Goal: Obtain resource: Download file/media

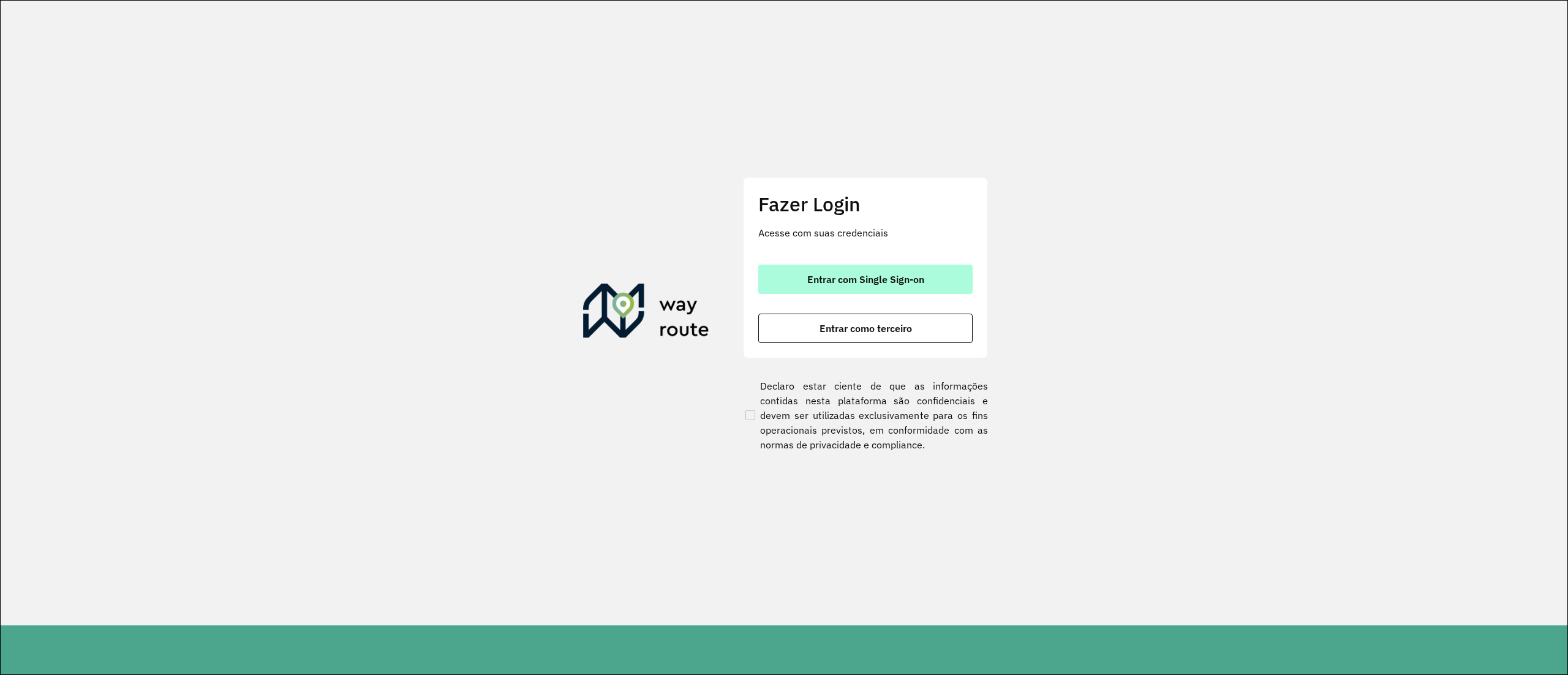
click at [879, 278] on span "Entrar com Single Sign-on" at bounding box center [865, 279] width 117 height 10
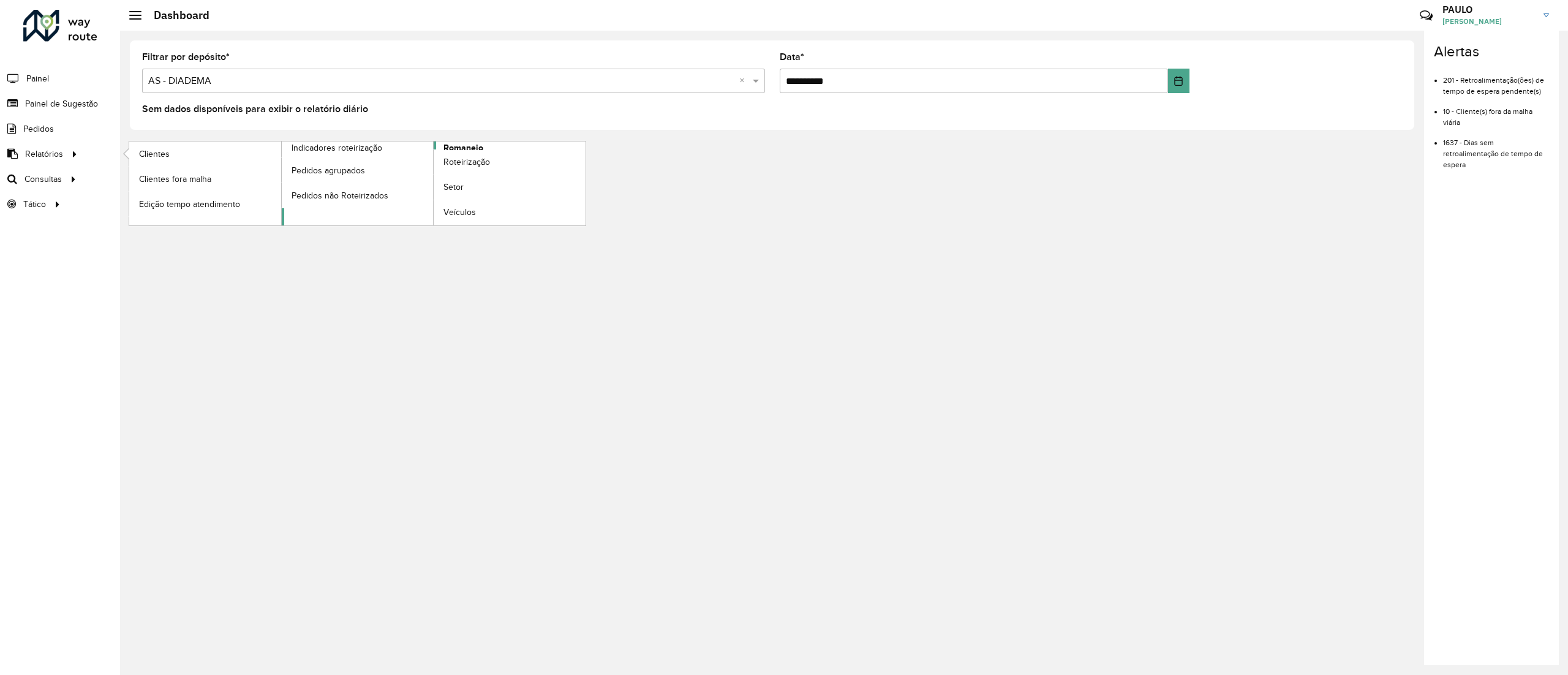
click at [467, 147] on span "Romaneio" at bounding box center [463, 148] width 40 height 13
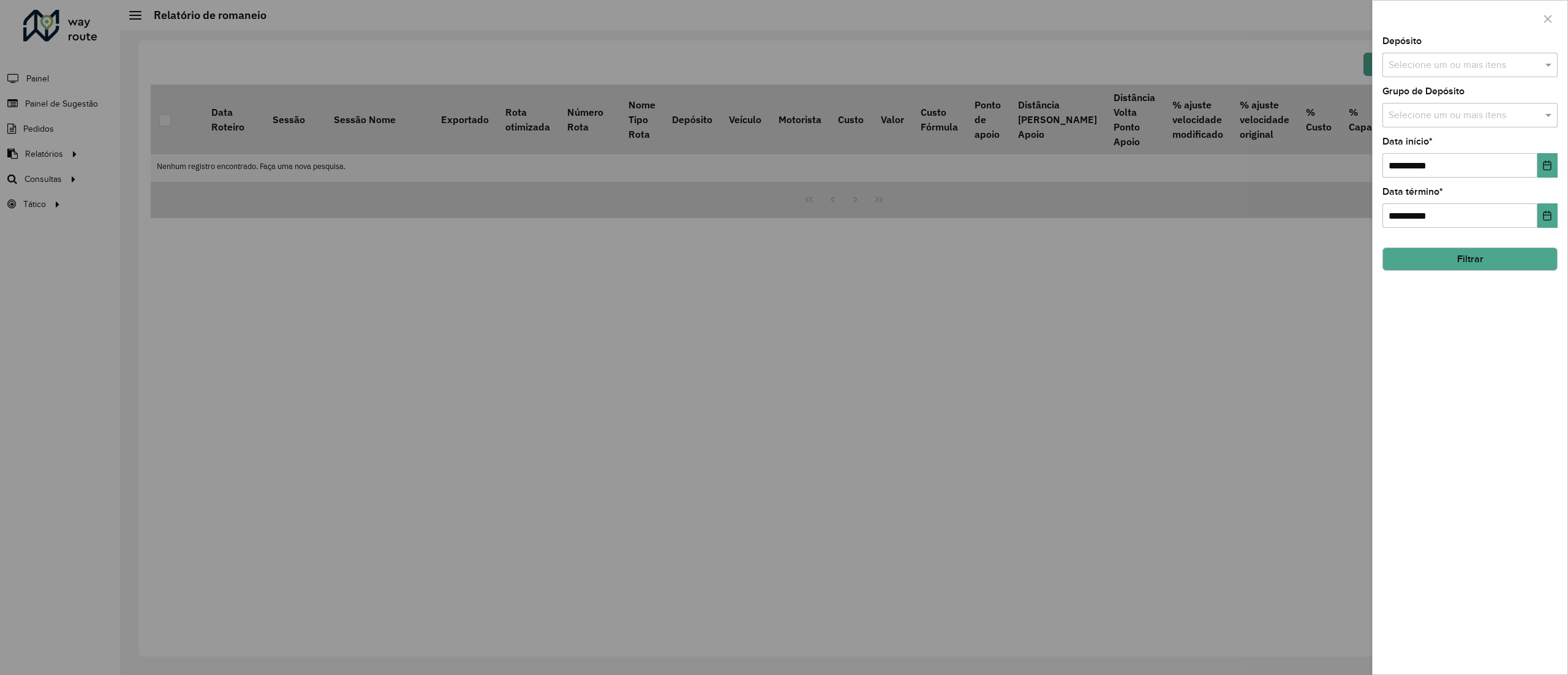
click at [1439, 55] on div "Selecione um ou mais itens" at bounding box center [1470, 65] width 175 height 25
click at [1432, 128] on div "AS - DIADEMA" at bounding box center [1469, 126] width 173 height 21
click at [1421, 147] on div "CDD Diadema" at bounding box center [1469, 147] width 173 height 21
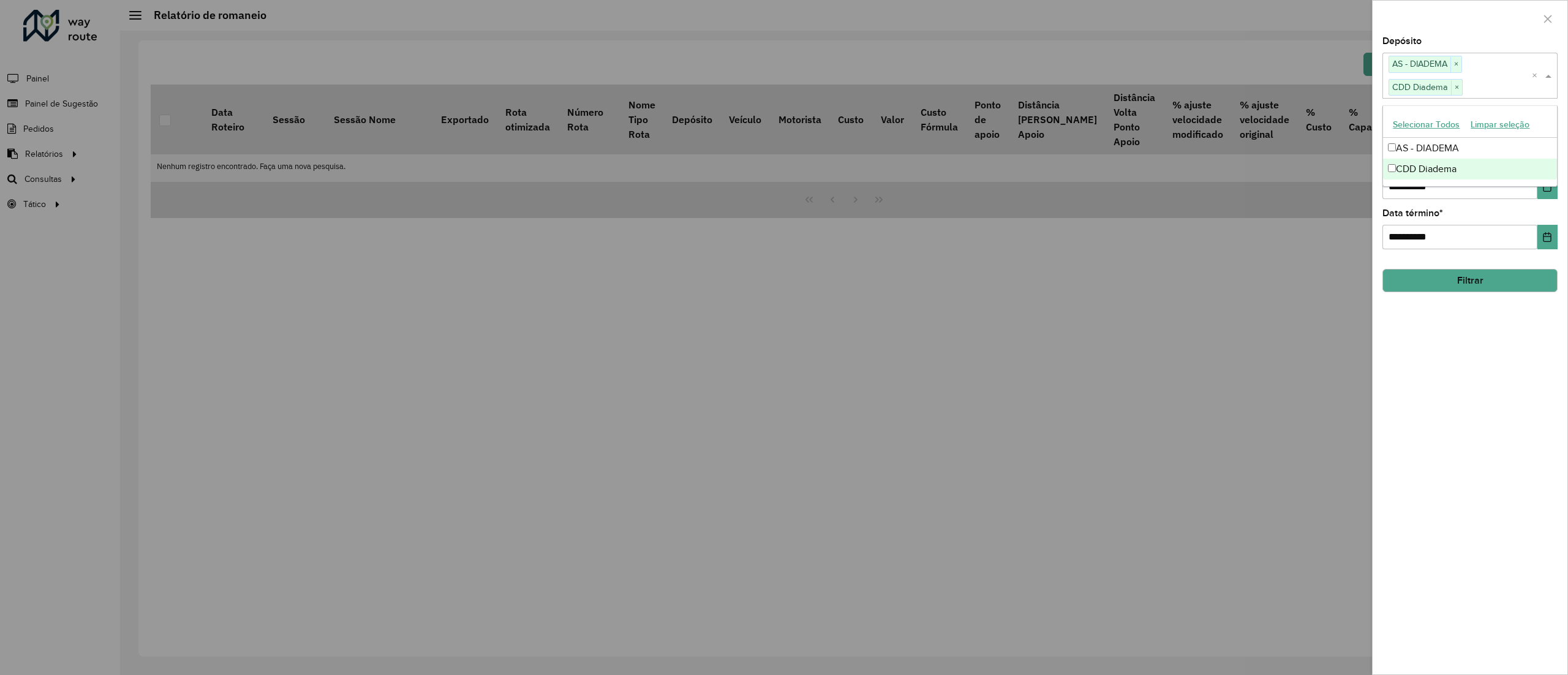
click at [1474, 286] on button "Filtrar" at bounding box center [1470, 280] width 175 height 23
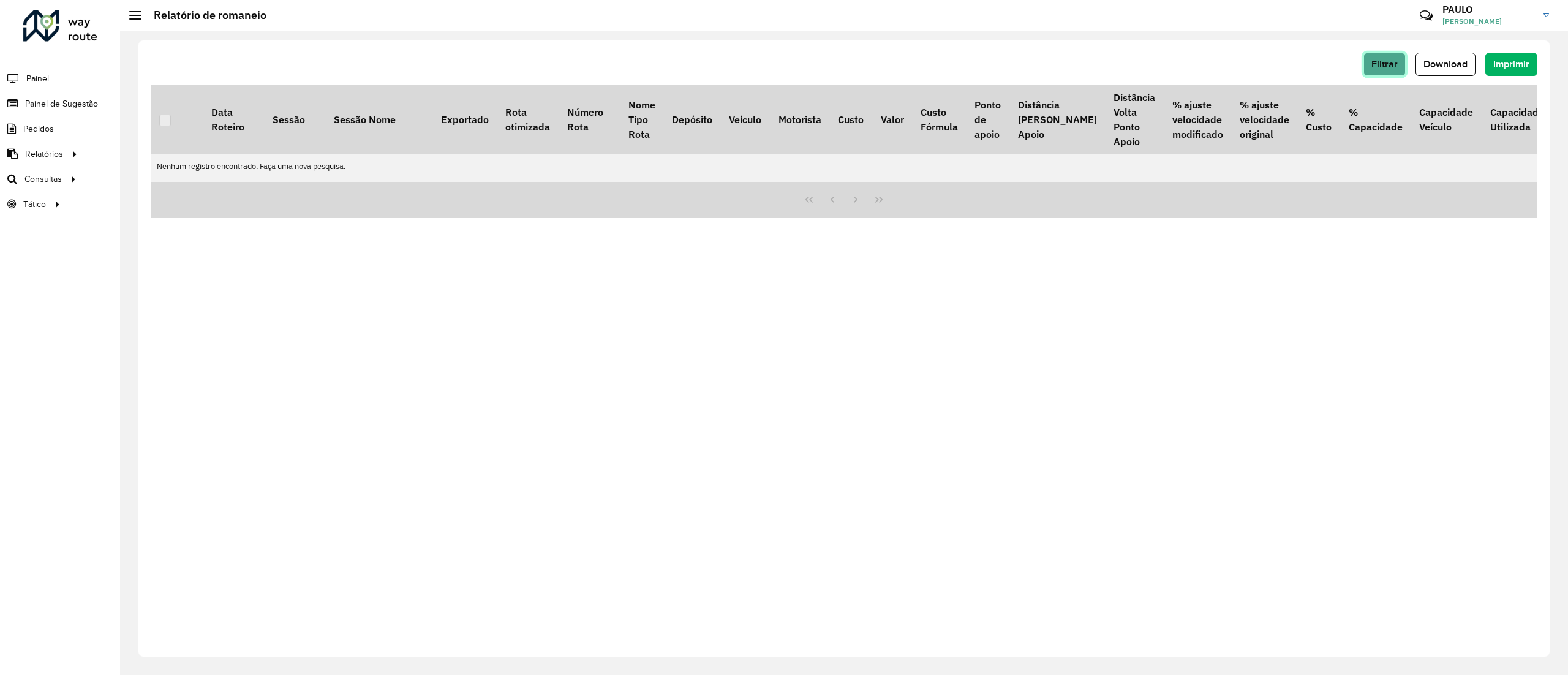
click at [1383, 69] on span "Filtrar" at bounding box center [1384, 64] width 26 height 11
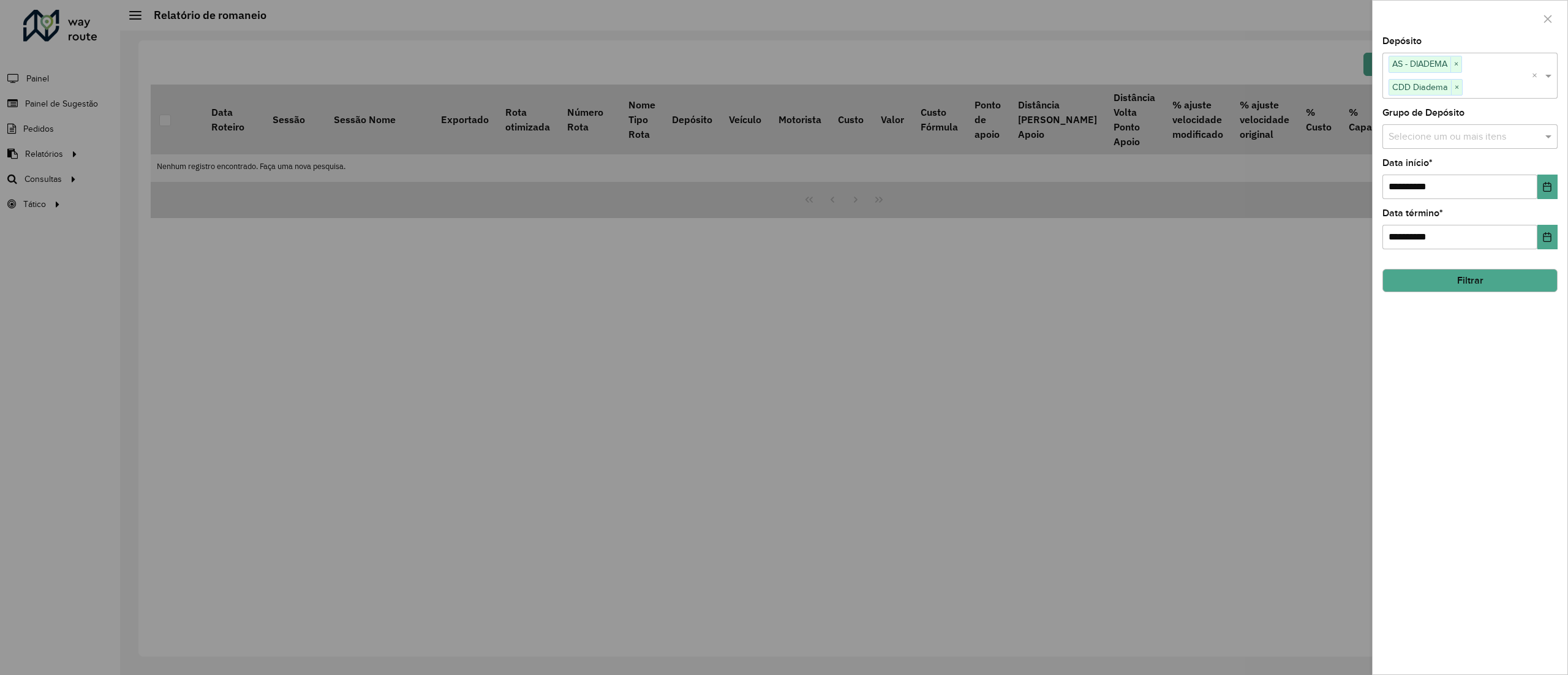
click at [1461, 137] on input "text" at bounding box center [1464, 136] width 156 height 15
click at [1473, 127] on div "Selecione um ou mais itens" at bounding box center [1470, 136] width 175 height 25
click at [1472, 136] on input "text" at bounding box center [1464, 136] width 156 height 15
click at [1552, 138] on span at bounding box center [1549, 136] width 15 height 15
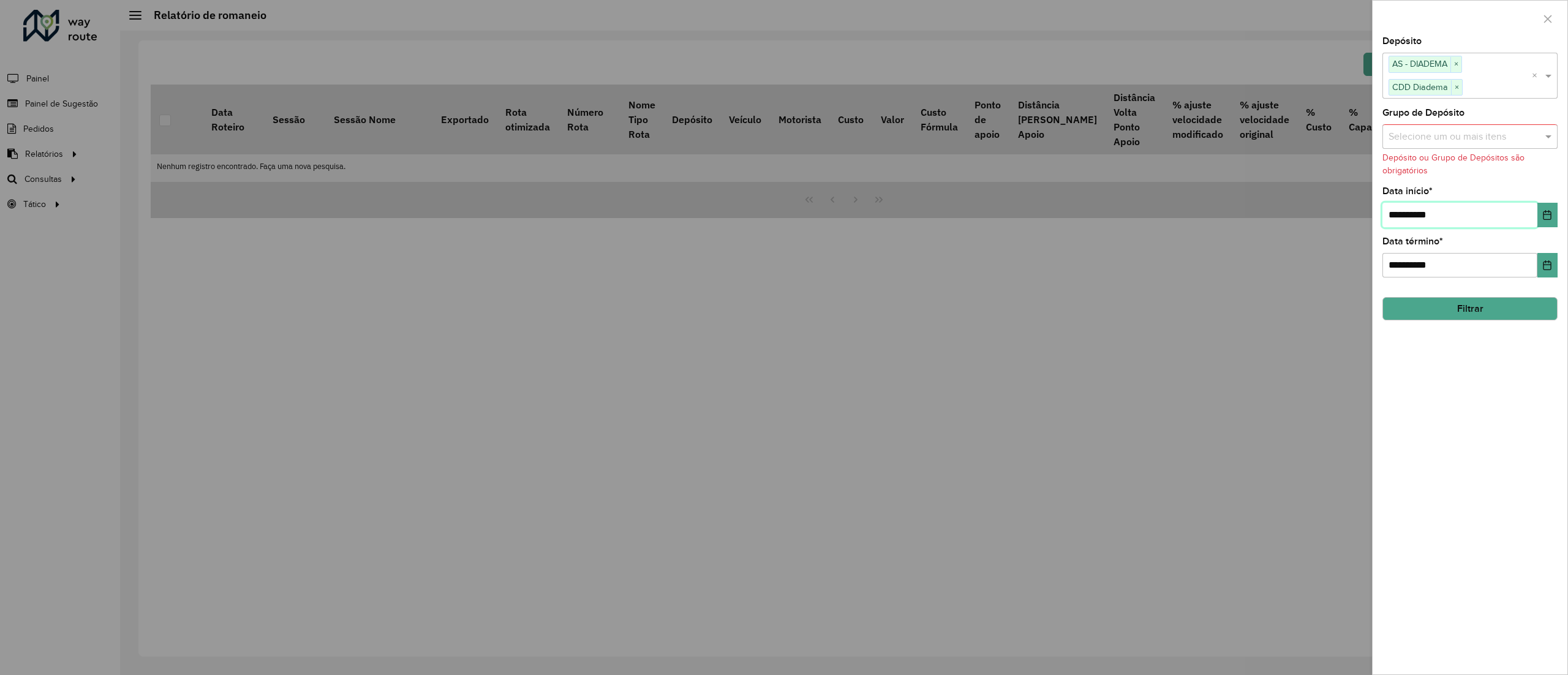
click at [1408, 217] on input "**********" at bounding box center [1460, 215] width 155 height 25
click at [1552, 205] on button "Choose Date" at bounding box center [1547, 215] width 20 height 25
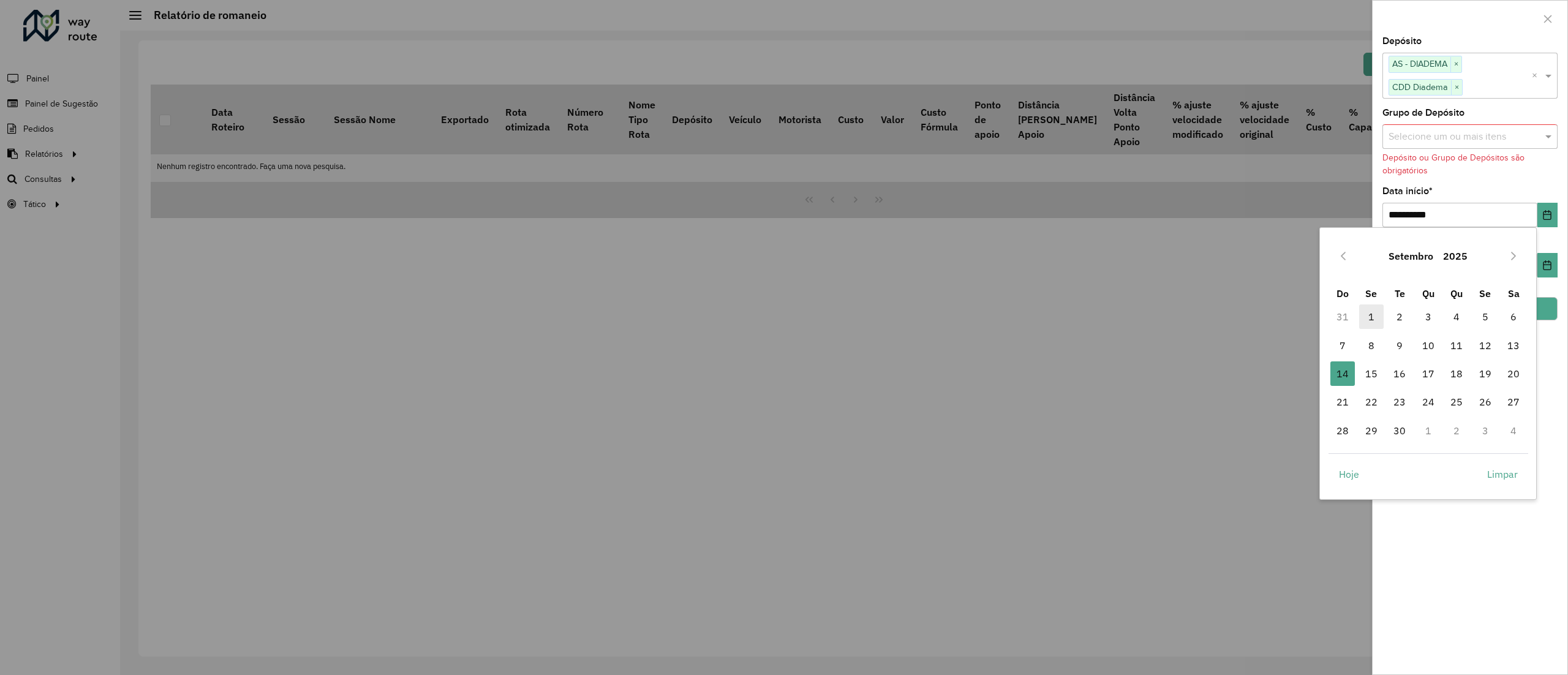
click at [1375, 316] on span "1" at bounding box center [1371, 316] width 25 height 25
type input "**********"
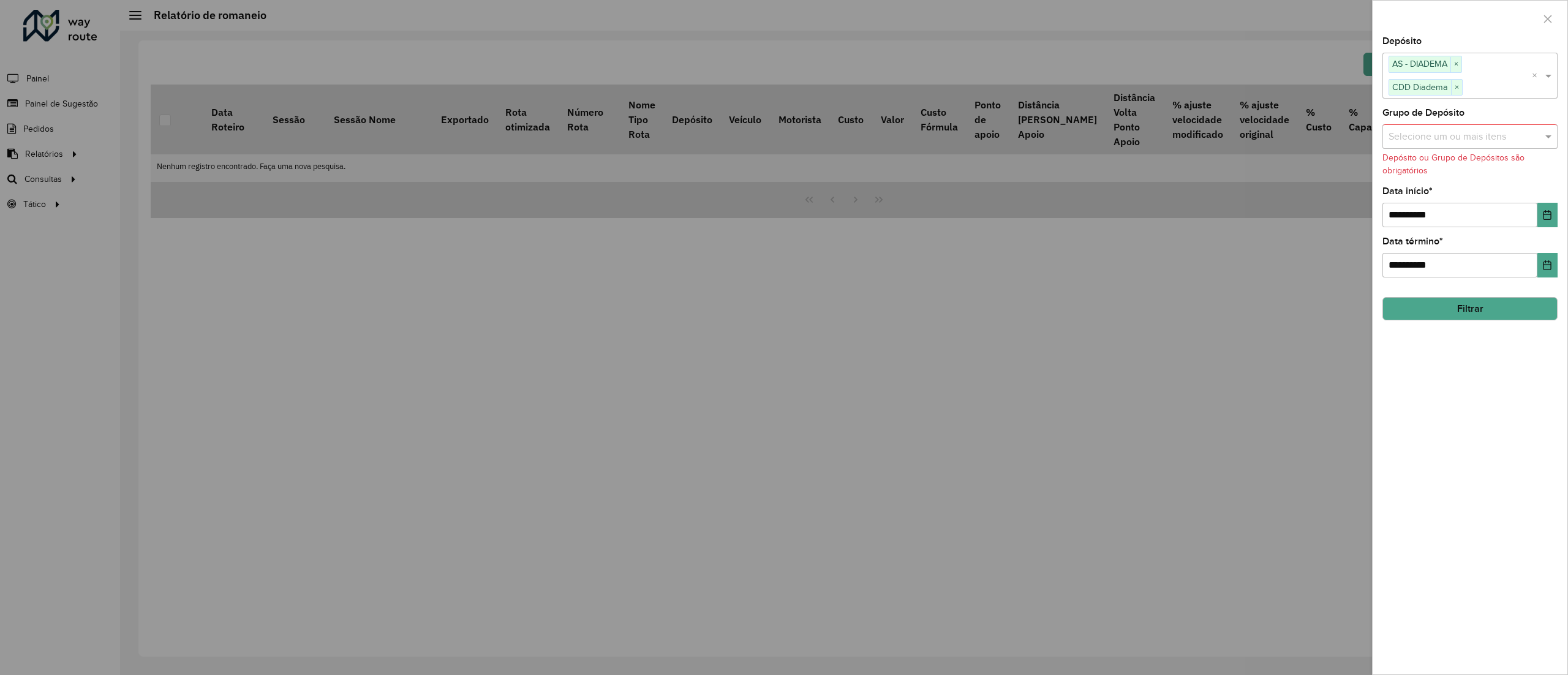
click at [1518, 303] on button "Filtrar" at bounding box center [1470, 308] width 175 height 23
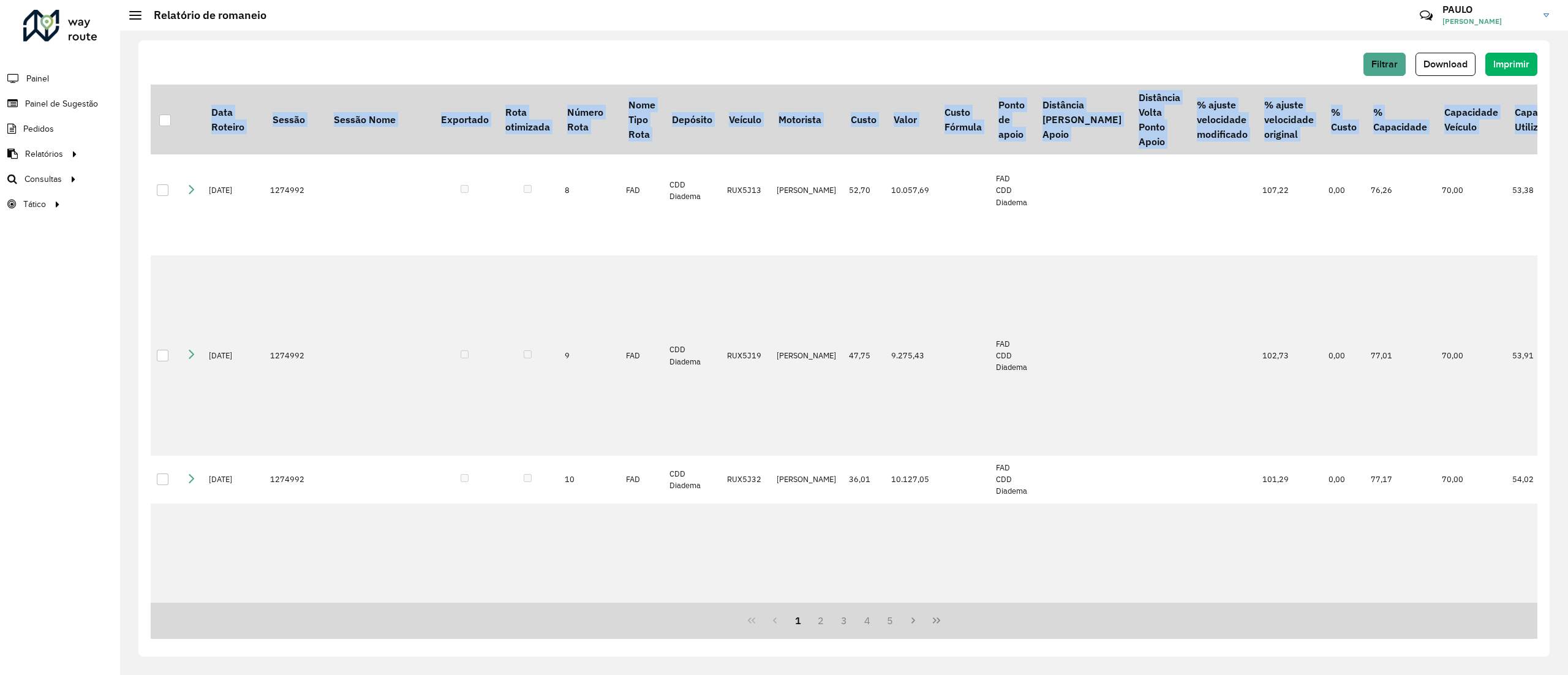
scroll to position [619, 0]
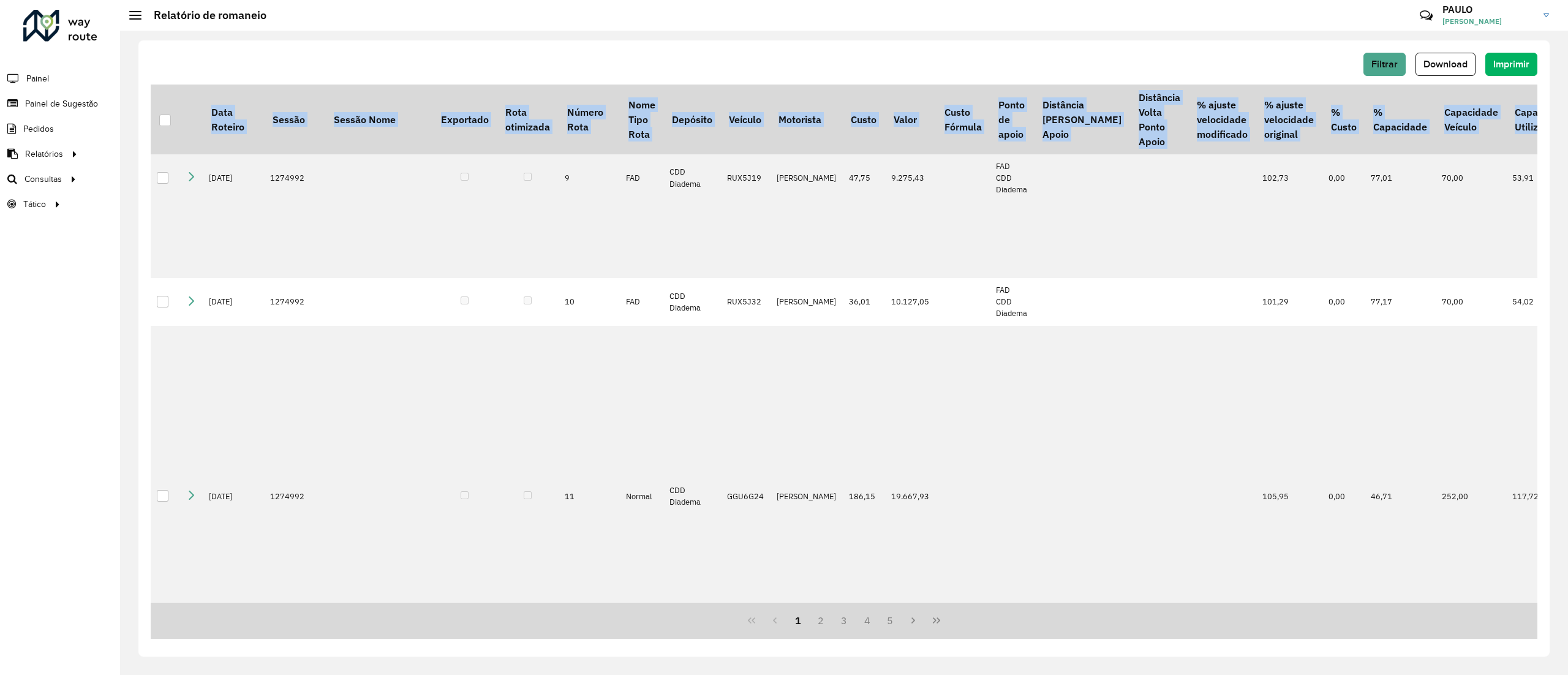
drag, startPoint x: 836, startPoint y: 598, endPoint x: 853, endPoint y: 605, distance: 18.4
click at [853, 605] on div "Data Roteiro Sessão Sessão Nome Exportado Rota otimizada Número Rota Nome Tipo …" at bounding box center [844, 361] width 1387 height 555
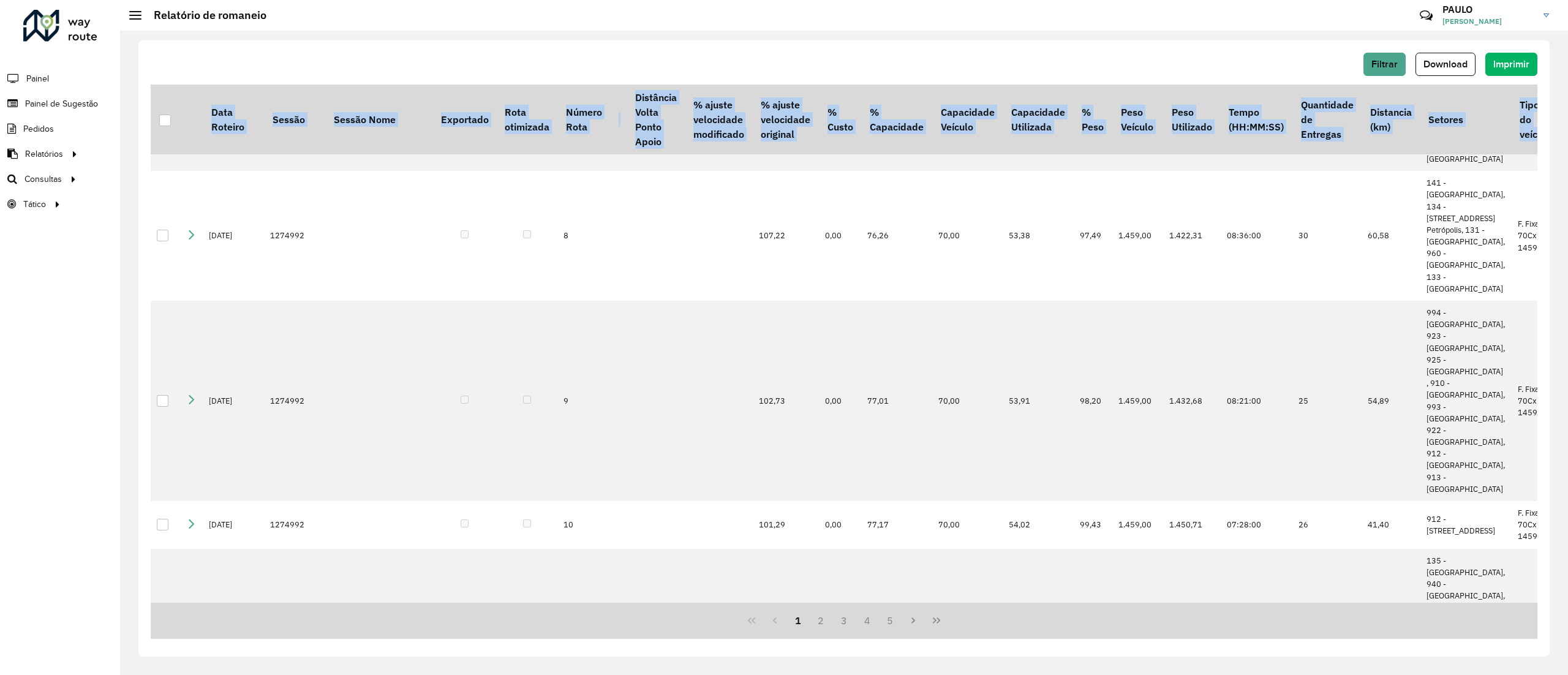
scroll to position [128, 503]
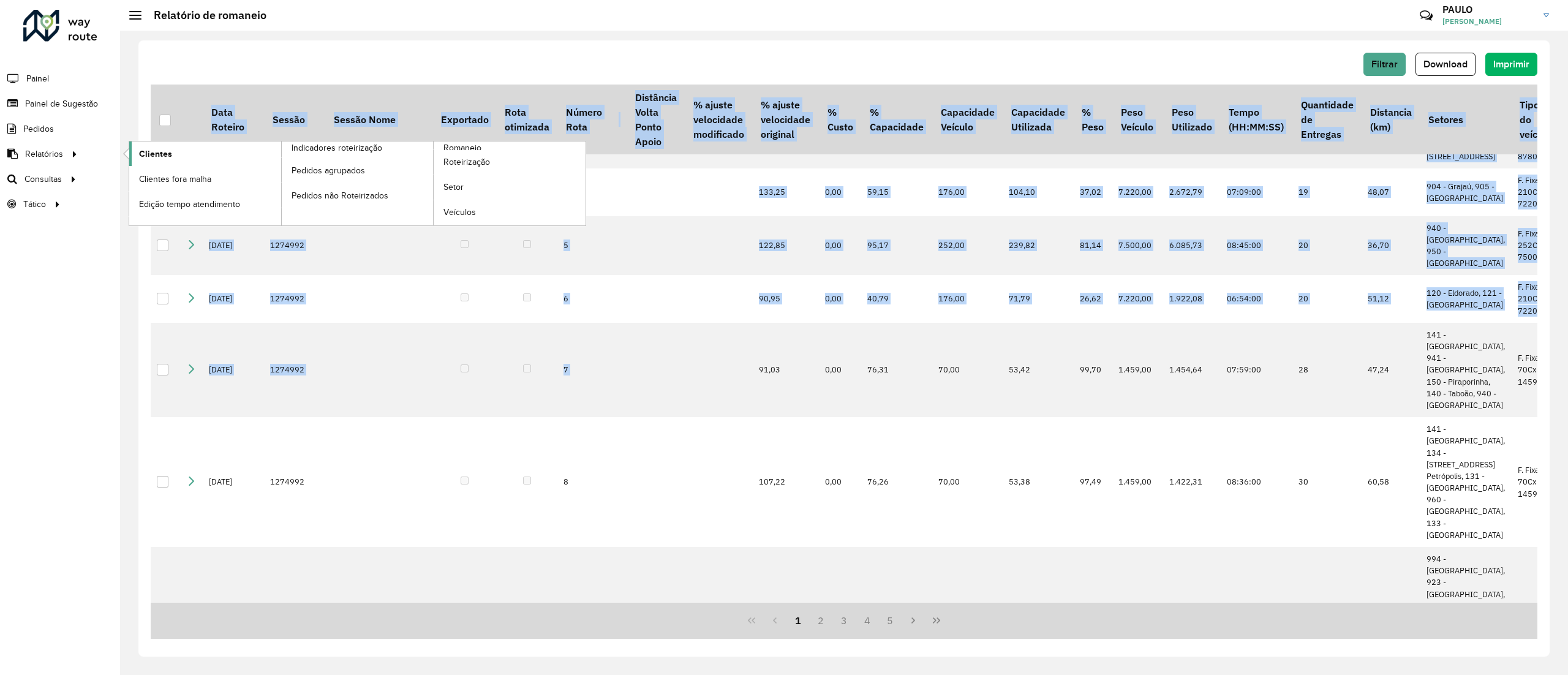
click at [185, 152] on link "Clientes" at bounding box center [205, 154] width 152 height 25
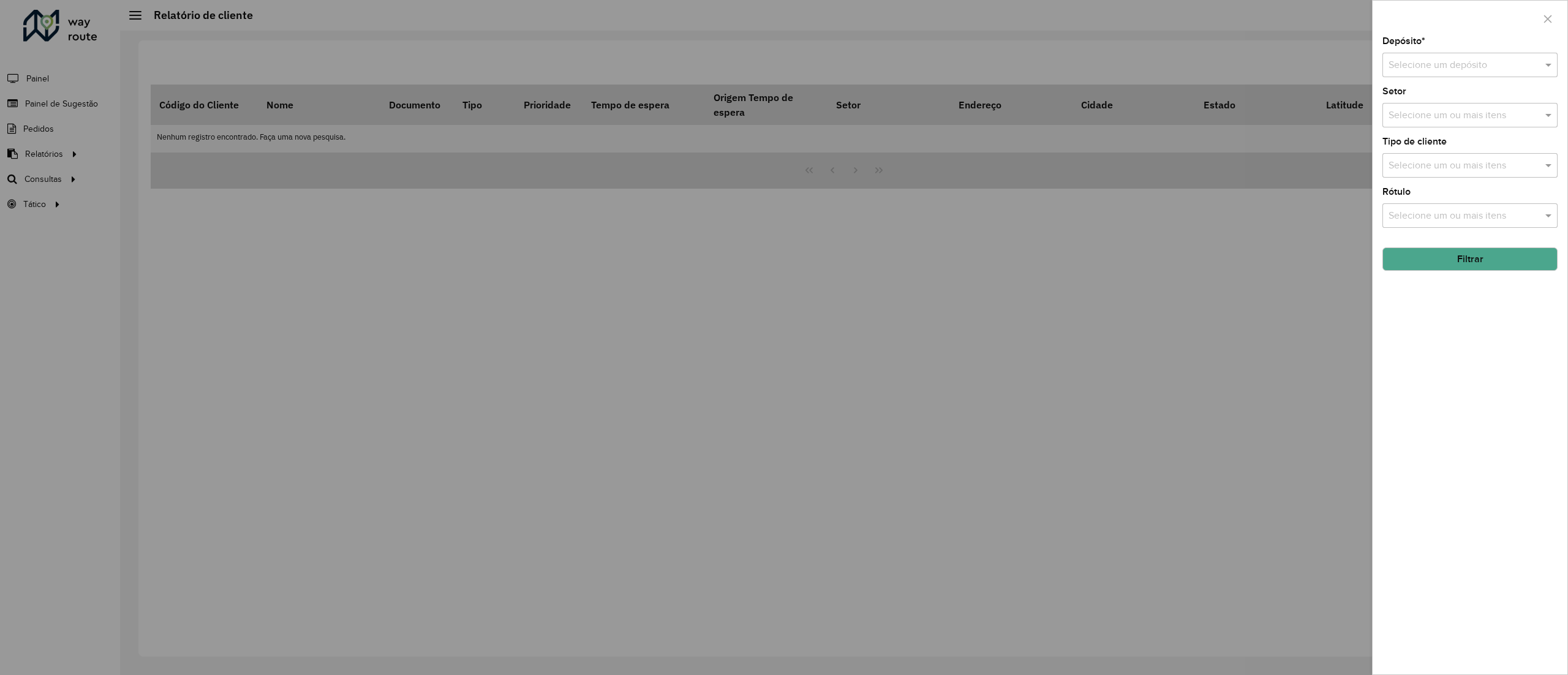
click at [1466, 68] on input "text" at bounding box center [1457, 66] width 138 height 15
click at [1450, 102] on span "AS - DIADEMA" at bounding box center [1420, 100] width 63 height 11
click at [1458, 105] on div "Selecione um ou mais itens" at bounding box center [1470, 115] width 175 height 25
click at [1446, 66] on input "text" at bounding box center [1457, 66] width 138 height 15
click at [1424, 103] on span "CDD Diadema" at bounding box center [1418, 100] width 61 height 11
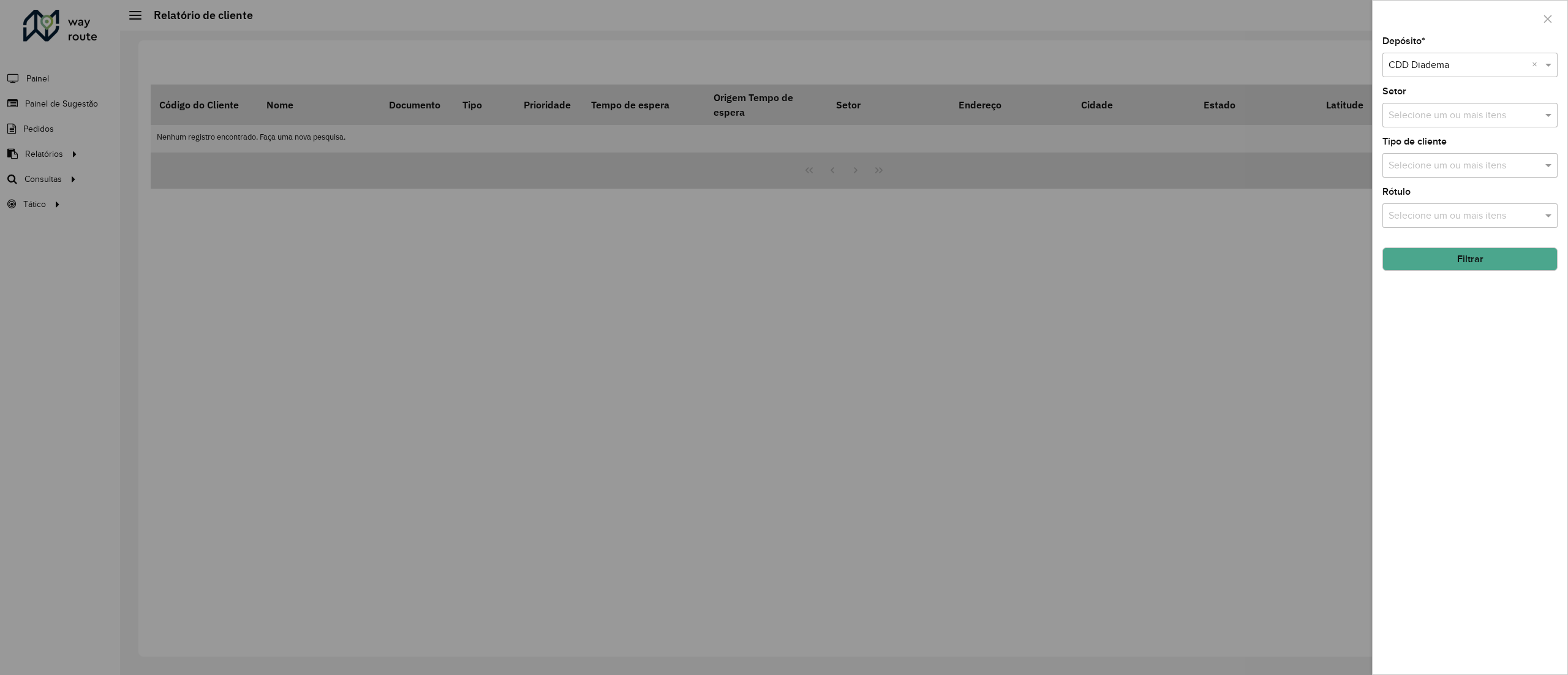
click at [1439, 115] on input "text" at bounding box center [1464, 116] width 156 height 15
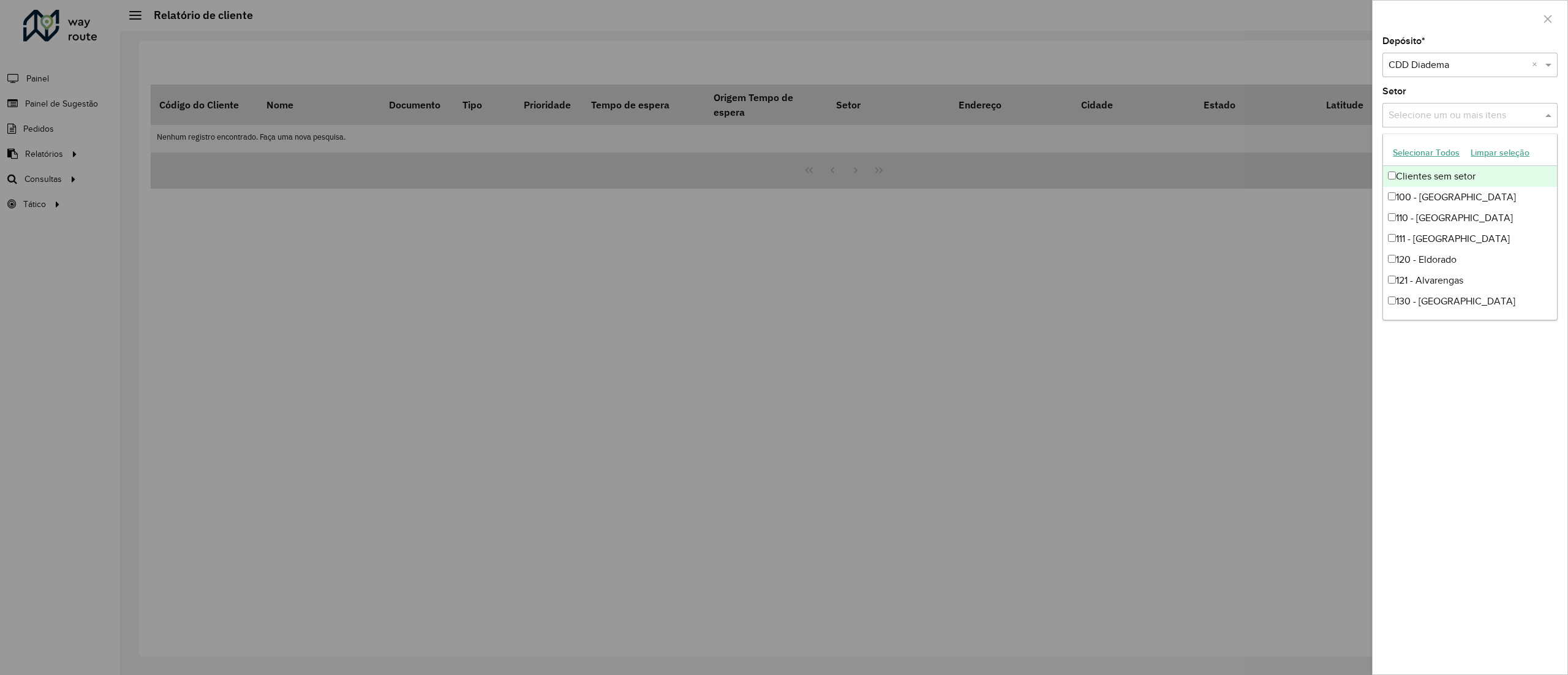
click at [1438, 149] on button "Selecionar Todos" at bounding box center [1426, 153] width 78 height 19
click at [1515, 412] on div "Depósito * Selecione um depósito × CDD Diadema × Setor Selecione um ou mais ite…" at bounding box center [1470, 355] width 195 height 638
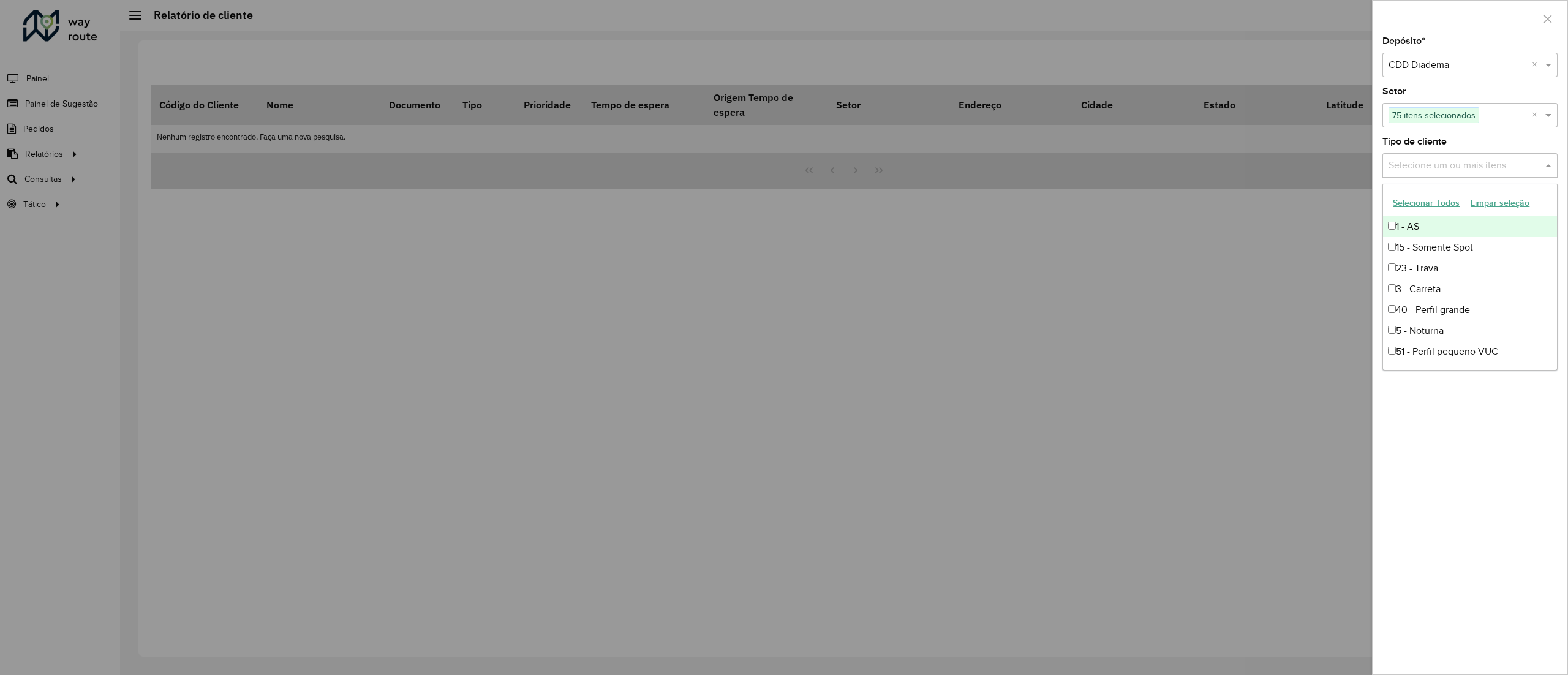
click at [1458, 168] on input "text" at bounding box center [1464, 166] width 156 height 15
click at [1443, 203] on button "Selecionar Todos" at bounding box center [1426, 203] width 78 height 19
click at [1507, 407] on div "Depósito * Selecione um depósito × CDD Diadema × Setor Selecione um ou mais ite…" at bounding box center [1470, 355] width 195 height 638
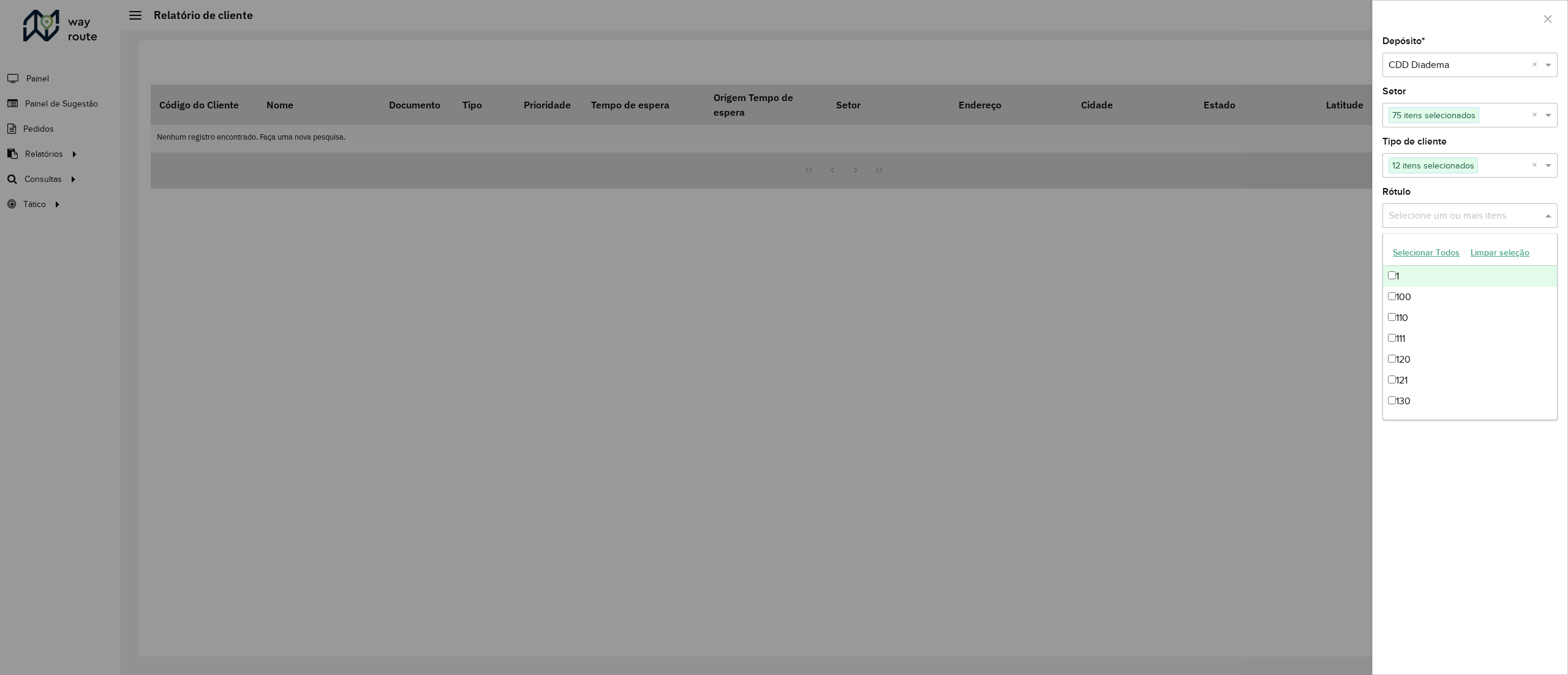
click at [1448, 215] on input "text" at bounding box center [1464, 216] width 156 height 15
click at [1443, 250] on button "Selecionar Todos" at bounding box center [1426, 253] width 78 height 19
click at [1512, 460] on div "Depósito * Selecione um depósito × CDD Diadema × Setor Selecione um ou mais ite…" at bounding box center [1470, 355] width 195 height 638
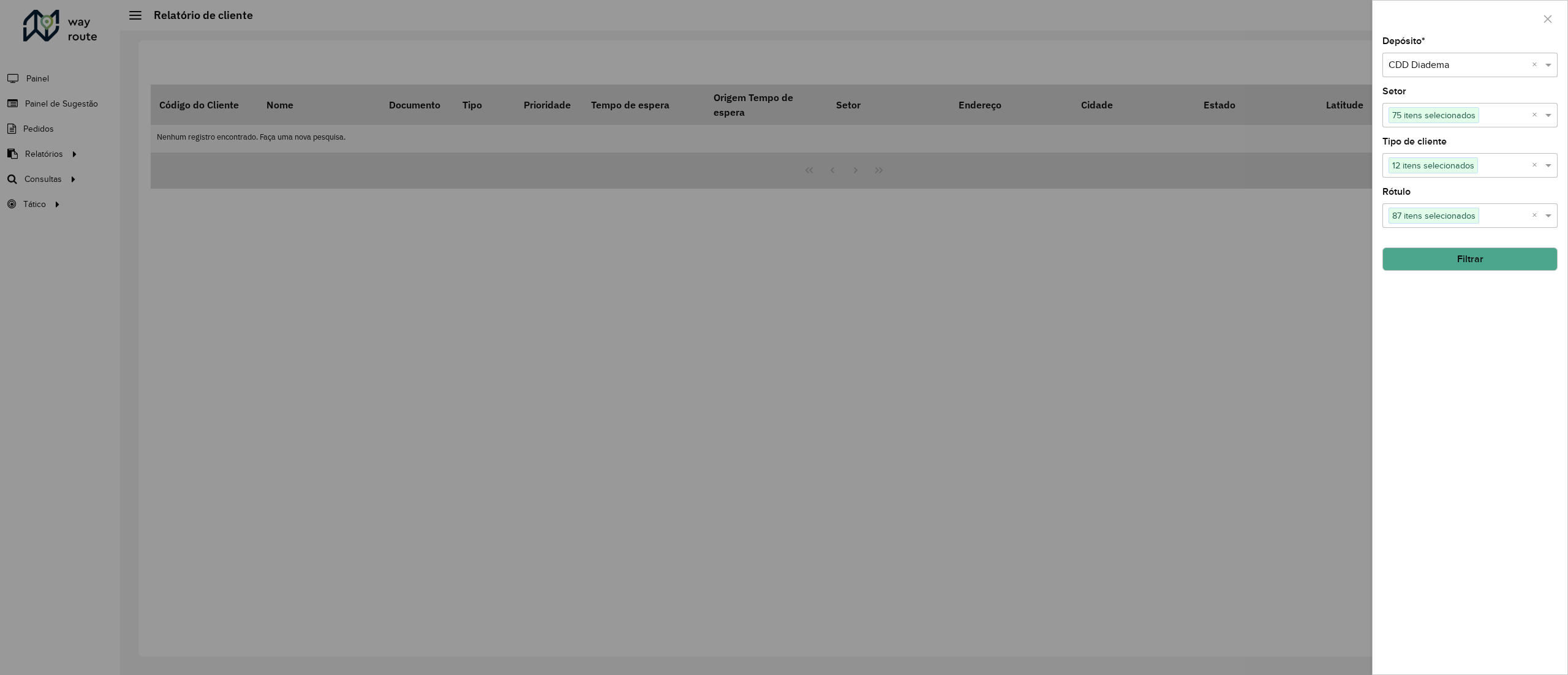
click at [1468, 262] on button "Filtrar" at bounding box center [1470, 259] width 175 height 23
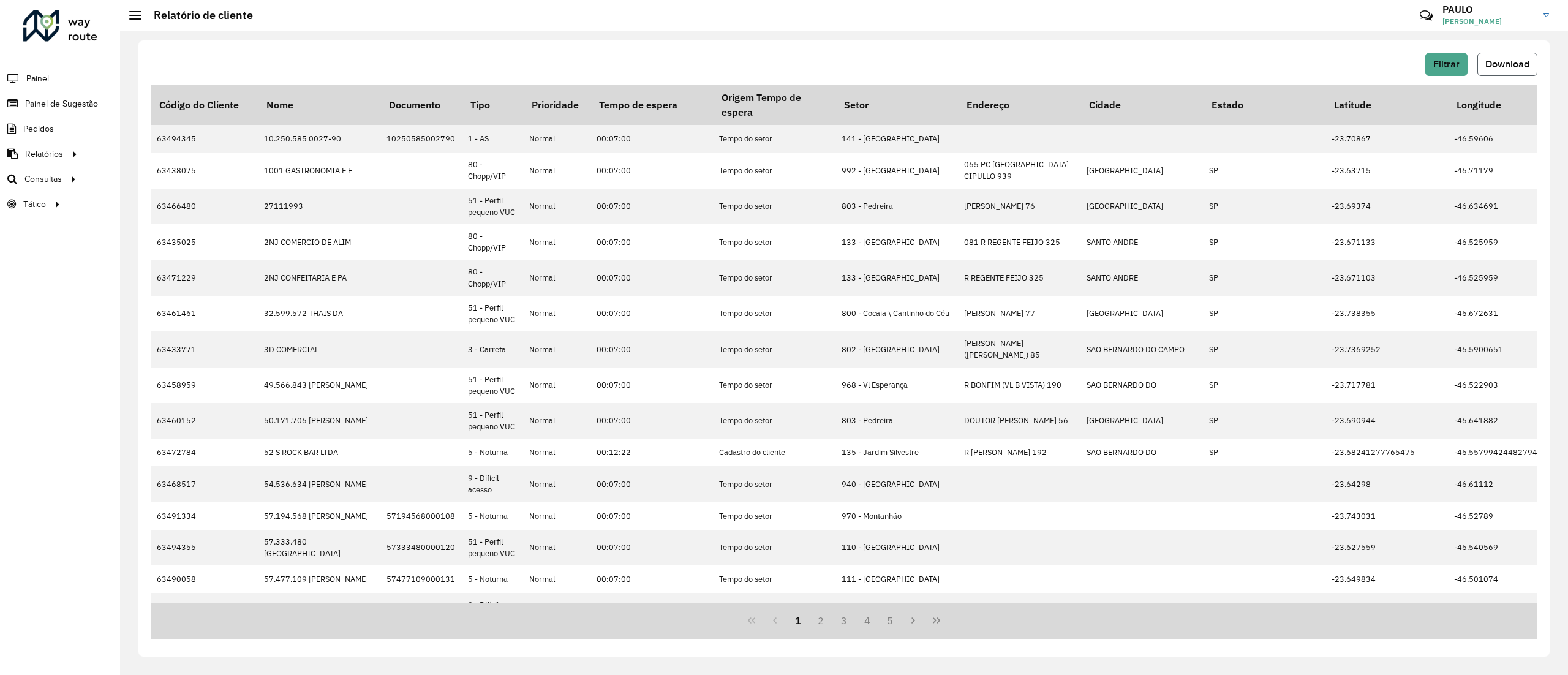
click at [1512, 70] on button "Download" at bounding box center [1507, 64] width 60 height 23
